Goal: Information Seeking & Learning: Find contact information

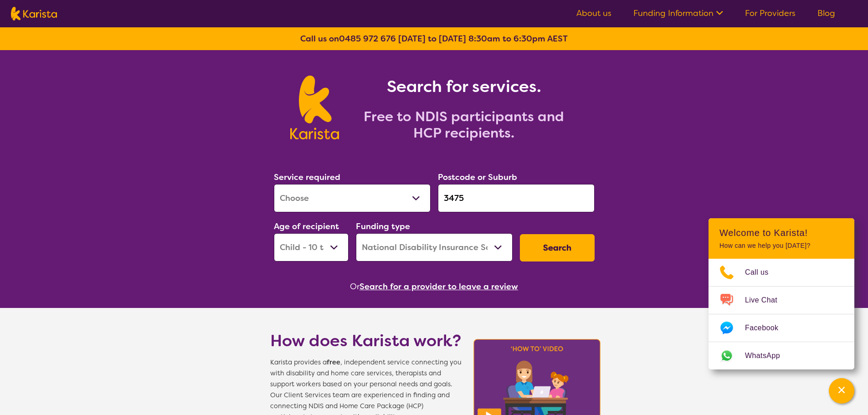
select select "[MEDICAL_DATA]"
select select "CH"
select select "NDIS"
click at [466, 281] on button "Search for a provider to leave a review" at bounding box center [439, 287] width 159 height 14
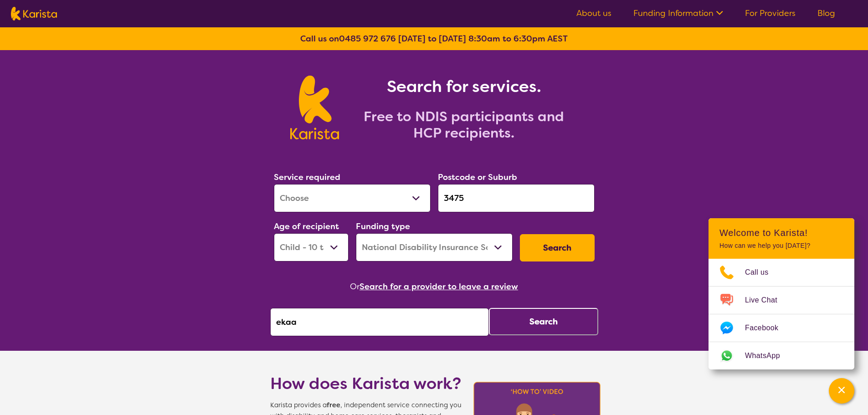
drag, startPoint x: 371, startPoint y: 337, endPoint x: 200, endPoint y: 364, distance: 173.4
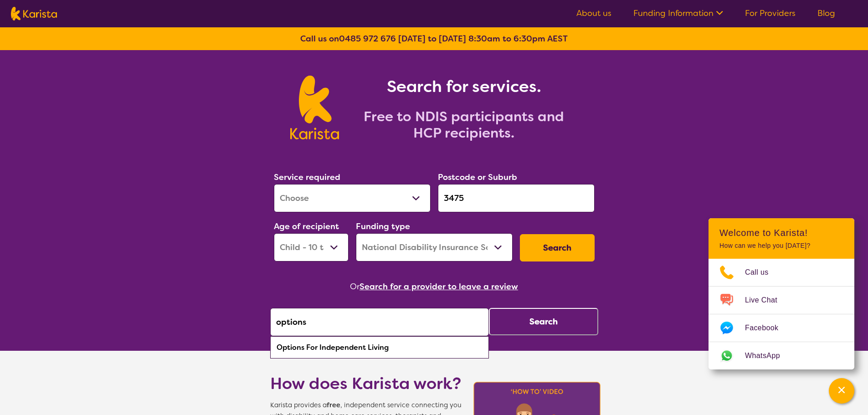
drag, startPoint x: 339, startPoint y: 346, endPoint x: 345, endPoint y: 343, distance: 7.0
click at [340, 345] on div "Options For Independent Living" at bounding box center [380, 347] width 210 height 17
type input "Options For Independent Living"
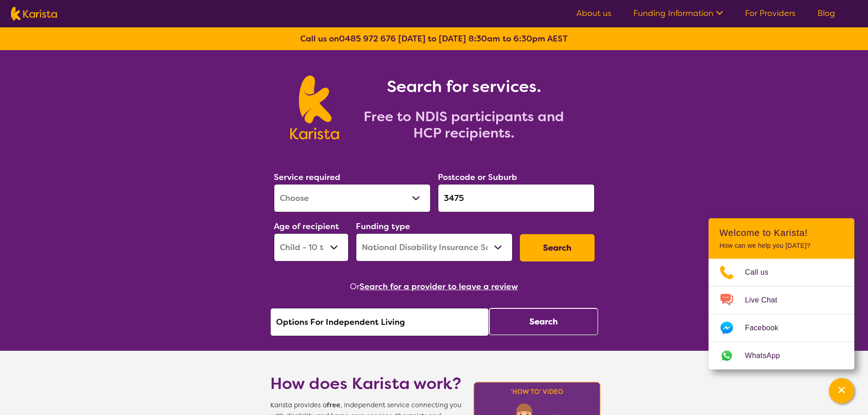
click at [553, 323] on button "Search" at bounding box center [543, 321] width 109 height 27
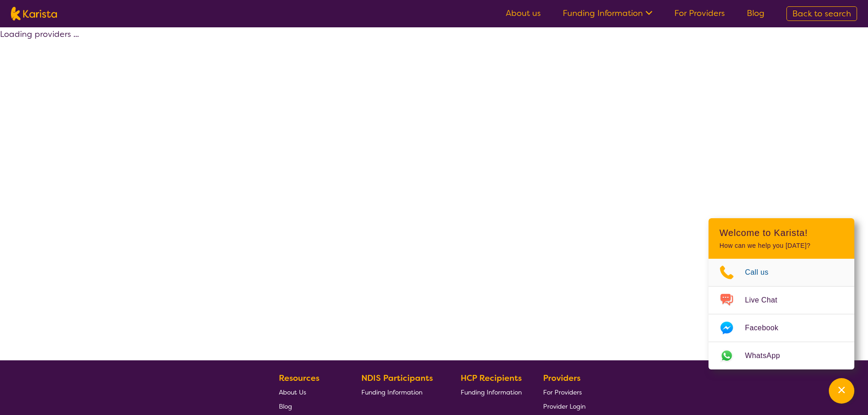
select select "by_score"
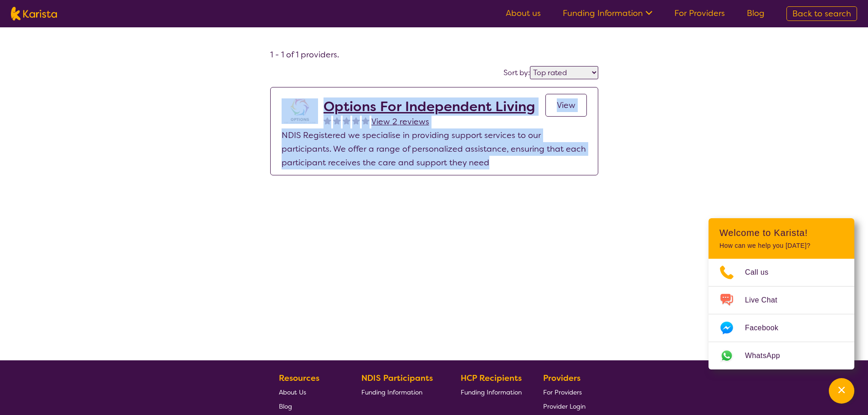
drag, startPoint x: 505, startPoint y: 171, endPoint x: 278, endPoint y: 91, distance: 240.7
click at [278, 91] on section "Options For Independent Living View 2 reviews View NDIS Registered we specialis…" at bounding box center [434, 132] width 327 height 88
drag, startPoint x: 660, startPoint y: 228, endPoint x: 655, endPoint y: 227, distance: 5.1
click at [659, 228] on div "1 - 1 of 1 providers . Sort by: Highly reviewed Top rated Options For Independe…" at bounding box center [434, 193] width 868 height 333
click at [515, 154] on p "NDIS Registered we specialise in providing support services to our participants…" at bounding box center [434, 149] width 305 height 41
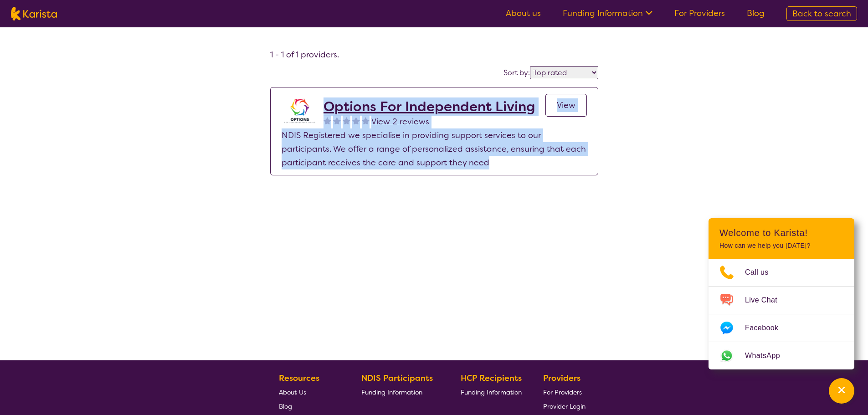
drag, startPoint x: 504, startPoint y: 162, endPoint x: 338, endPoint y: 88, distance: 181.5
click at [332, 88] on section "Options For Independent Living View 2 reviews View NDIS Registered we specialis…" at bounding box center [434, 132] width 327 height 88
drag, startPoint x: 716, startPoint y: 197, endPoint x: 613, endPoint y: 154, distance: 111.6
click at [715, 197] on div "1 - 1 of 1 providers . Sort by: Highly reviewed Top rated Options For Independe…" at bounding box center [434, 193] width 868 height 333
drag, startPoint x: 451, startPoint y: 185, endPoint x: 347, endPoint y: 99, distance: 135.0
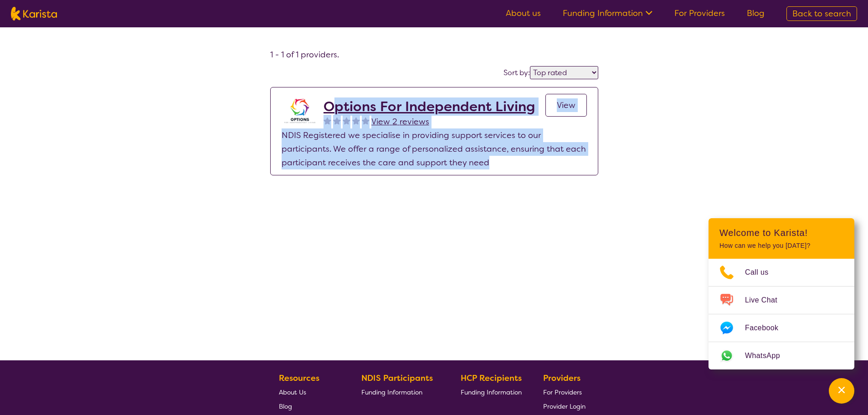
click at [451, 185] on div "1 - 1 of 1 providers . Sort by: Highly reviewed Top rated Options For Independe…" at bounding box center [434, 193] width 868 height 333
click at [328, 103] on h2 "Options For Independent Living" at bounding box center [429, 106] width 211 height 16
